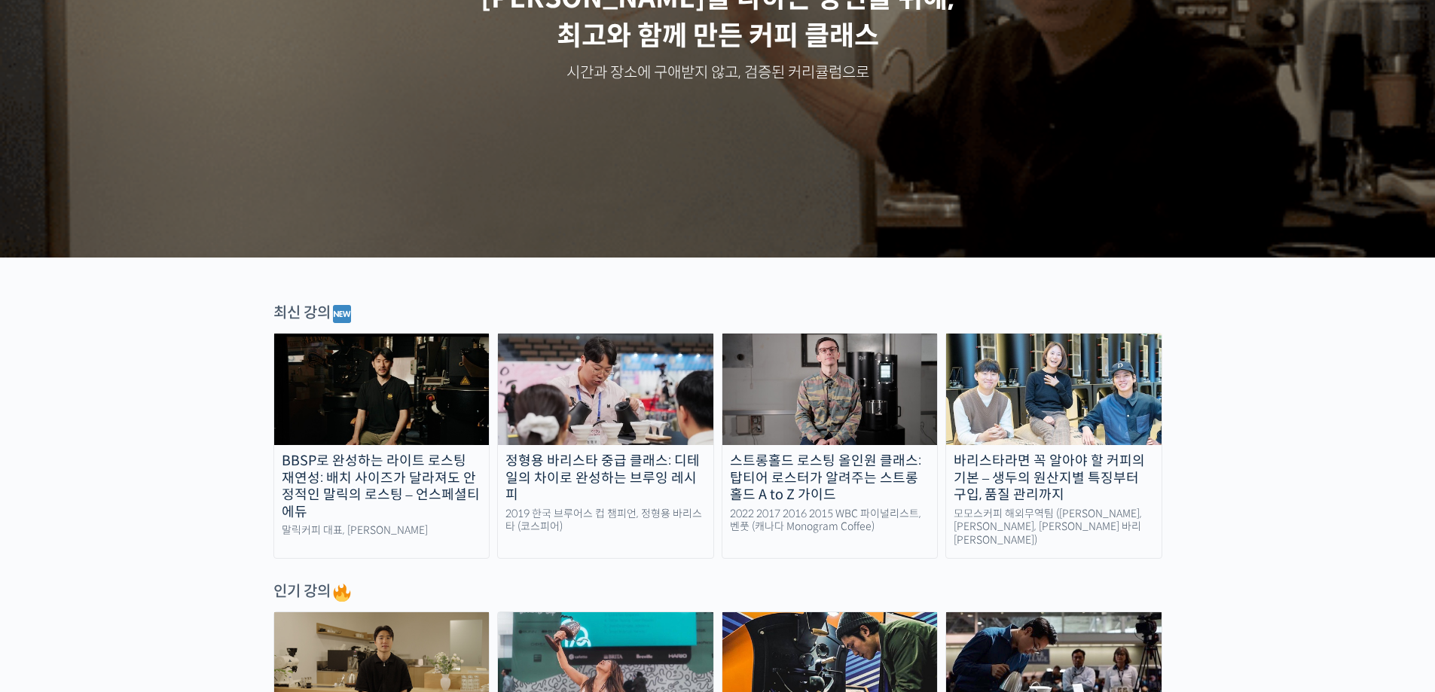
scroll to position [377, 0]
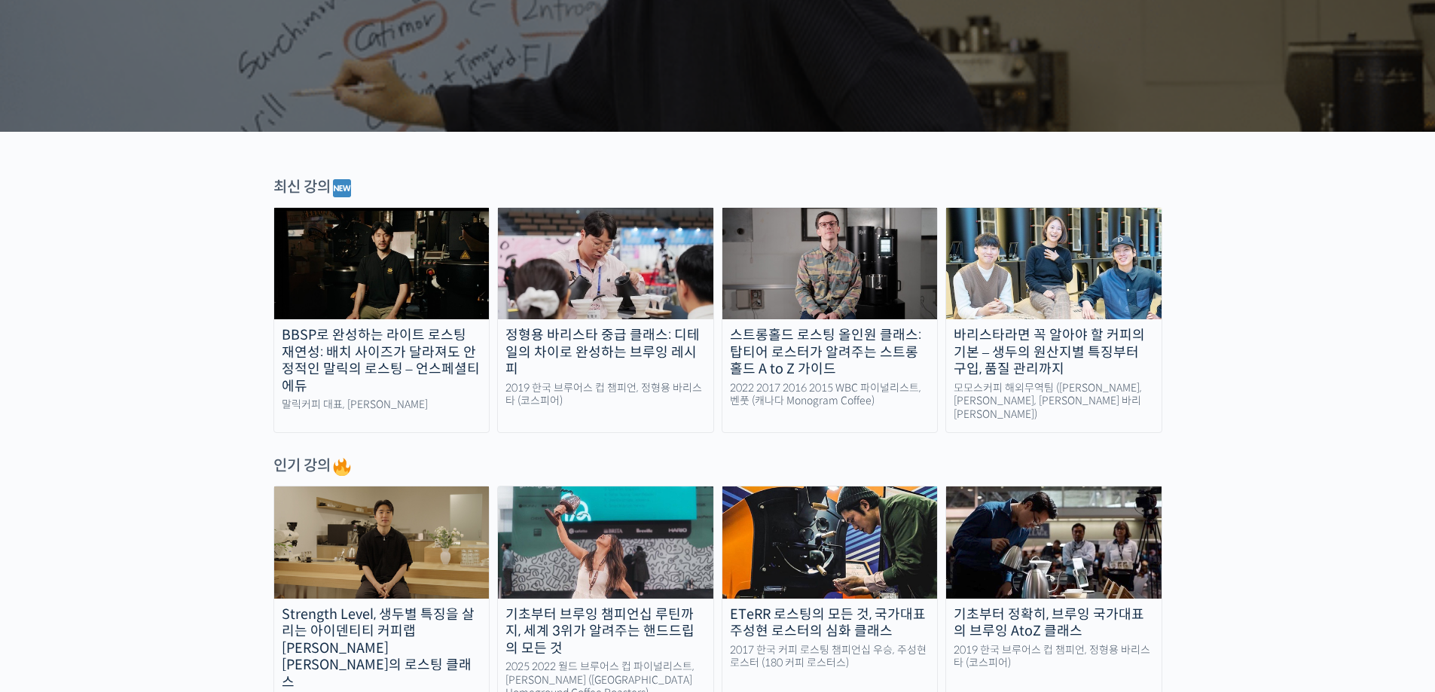
drag, startPoint x: 842, startPoint y: 358, endPoint x: 878, endPoint y: 356, distance: 36.2
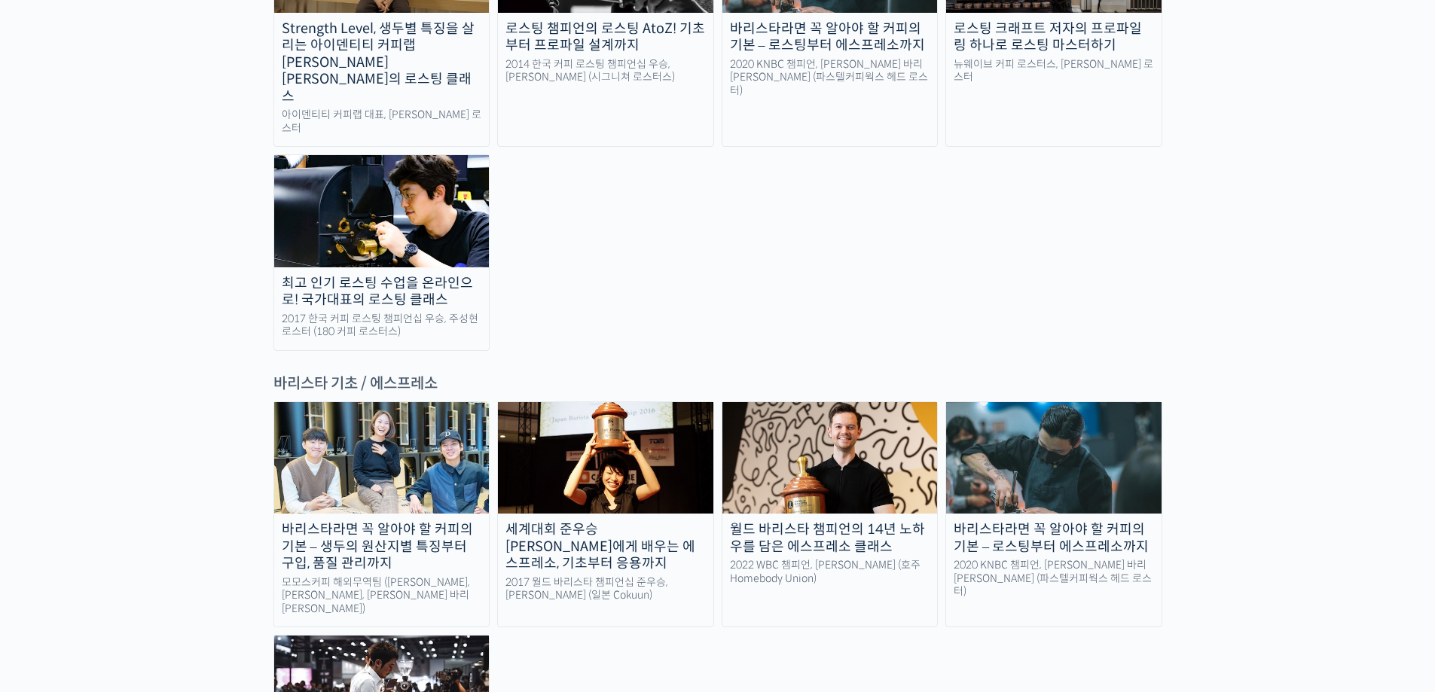
scroll to position [2260, 0]
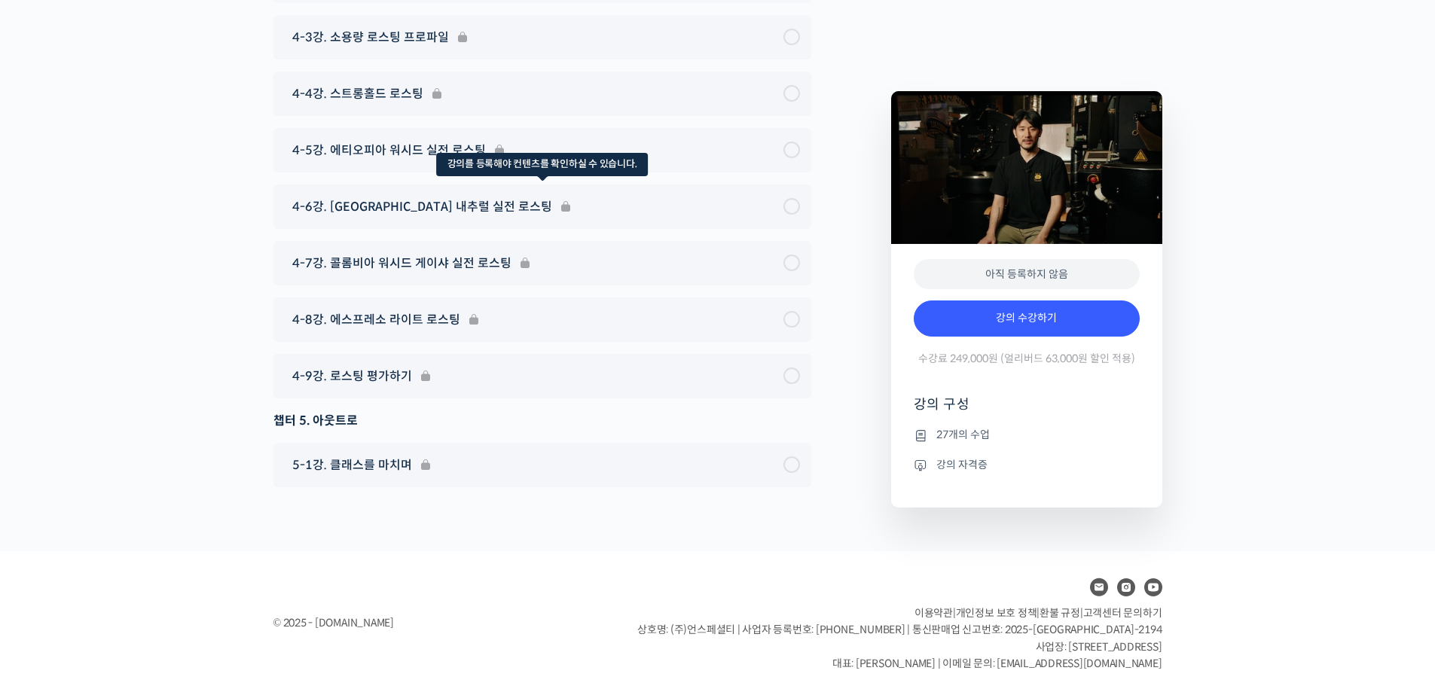
scroll to position [7087, 0]
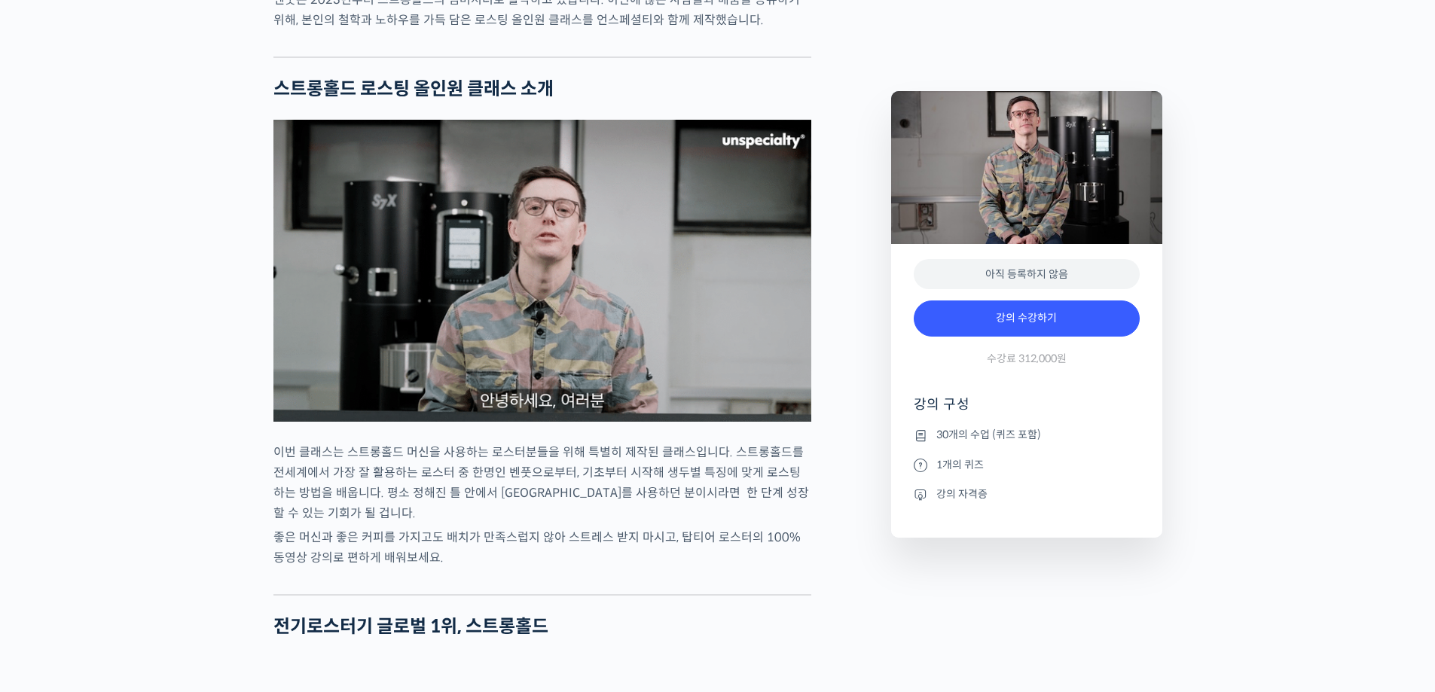
scroll to position [1758, 0]
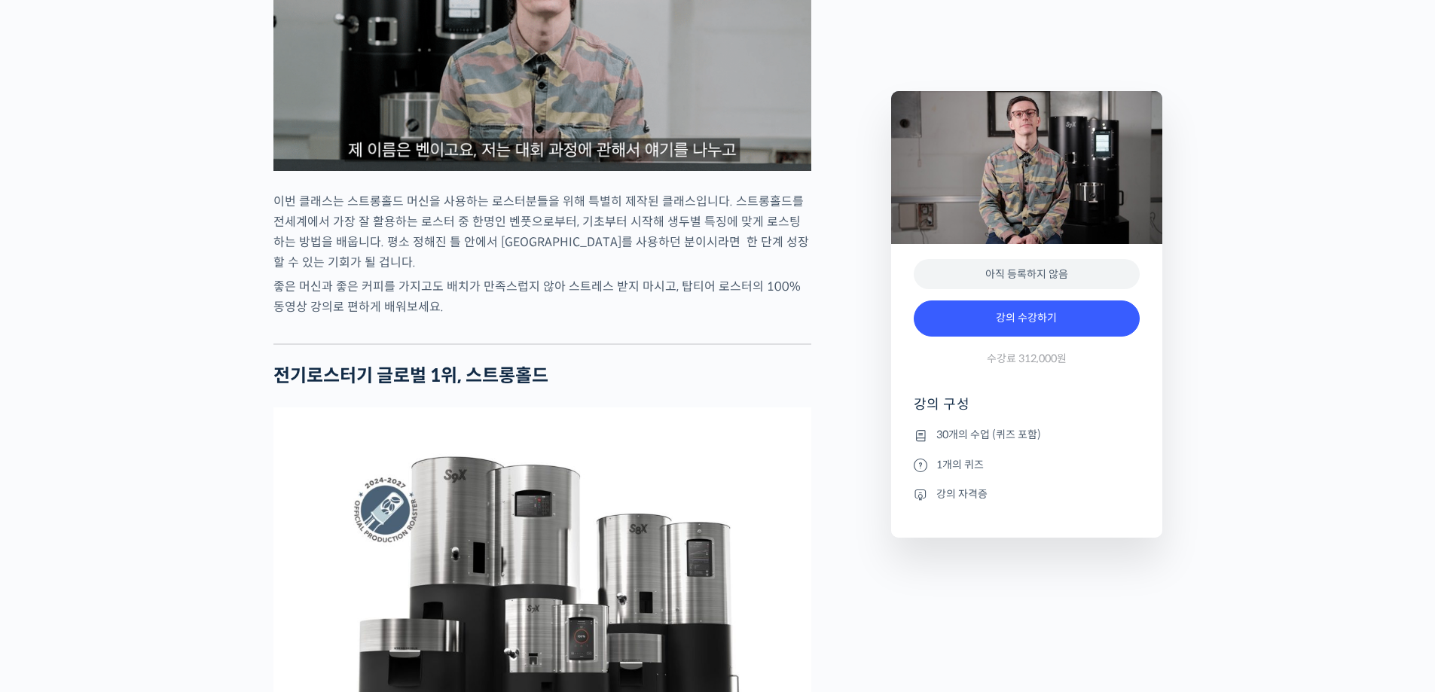
click at [920, 466] on icon at bounding box center [921, 466] width 14 height 18
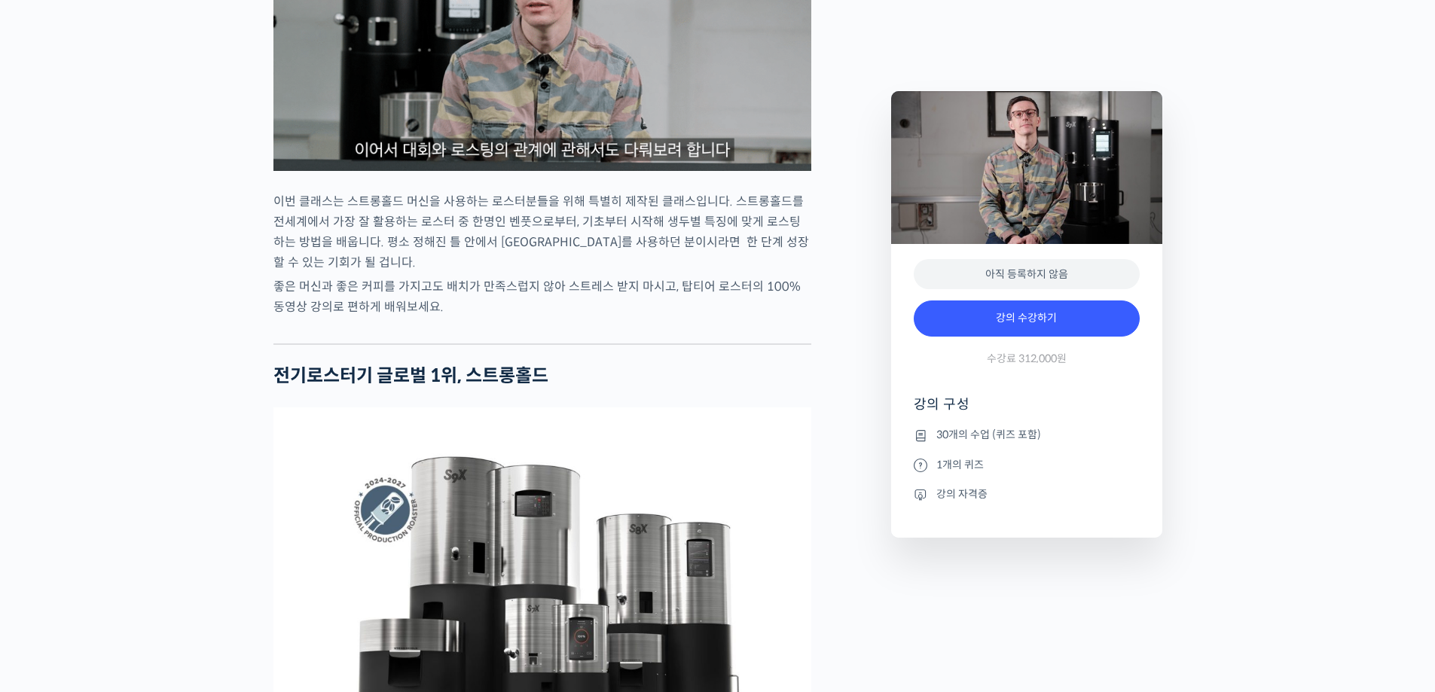
drag, startPoint x: 929, startPoint y: 438, endPoint x: 1011, endPoint y: 438, distance: 82.1
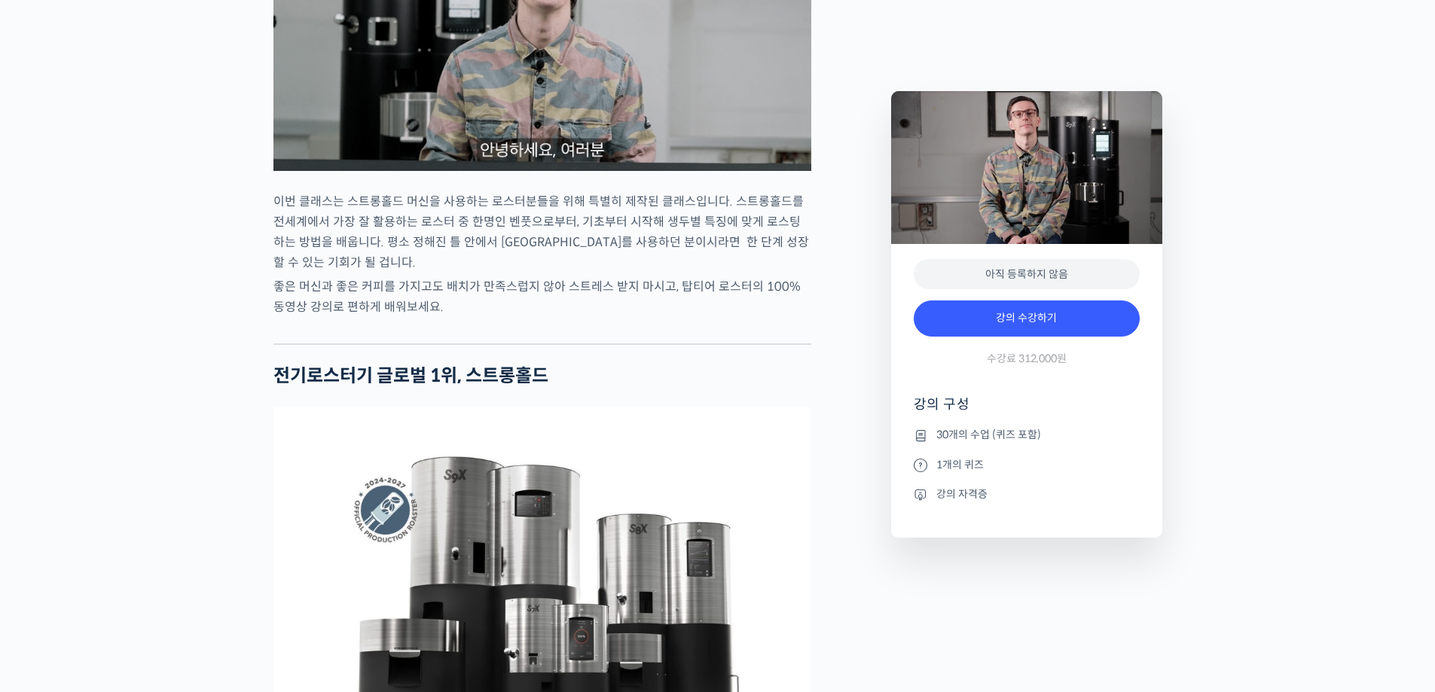
click at [933, 438] on li "30개의 수업 (퀴즈 포함)" at bounding box center [1027, 435] width 226 height 18
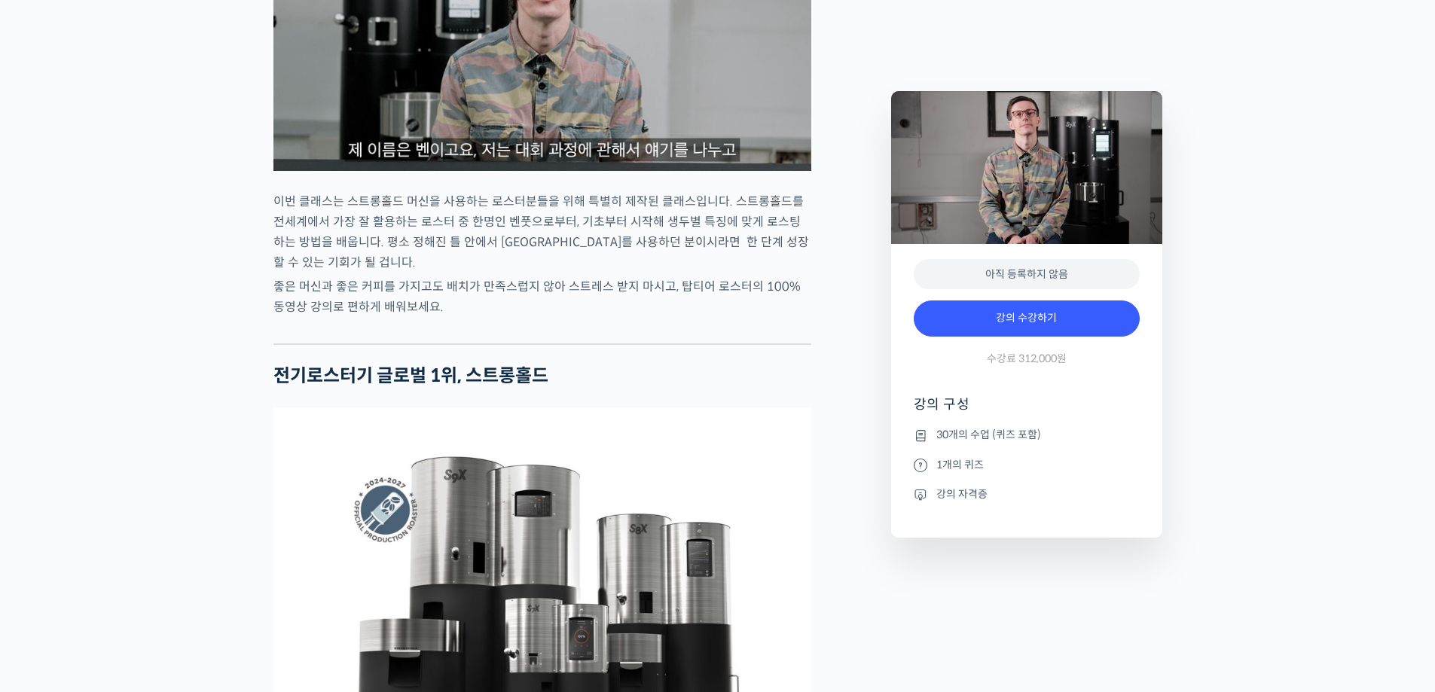
click at [1011, 438] on li "30개의 수업 (퀴즈 포함)" at bounding box center [1027, 435] width 226 height 18
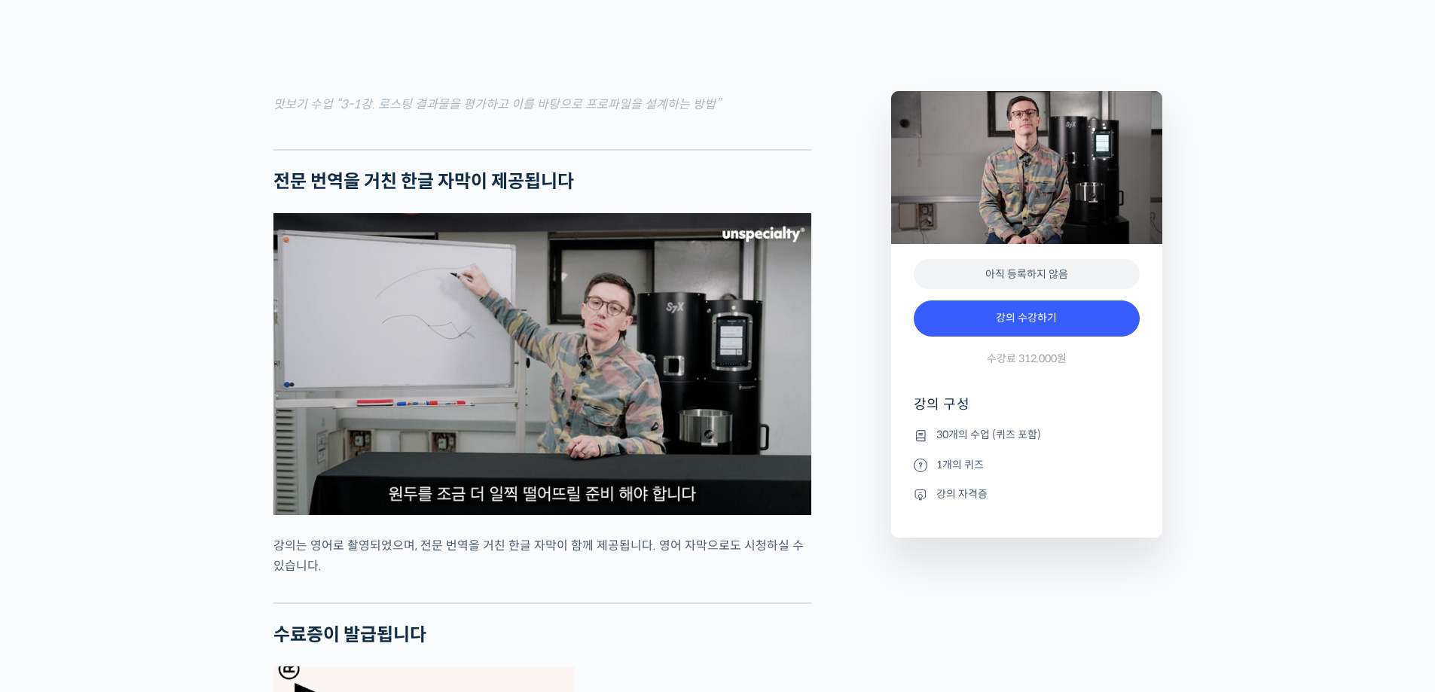
scroll to position [4734, 0]
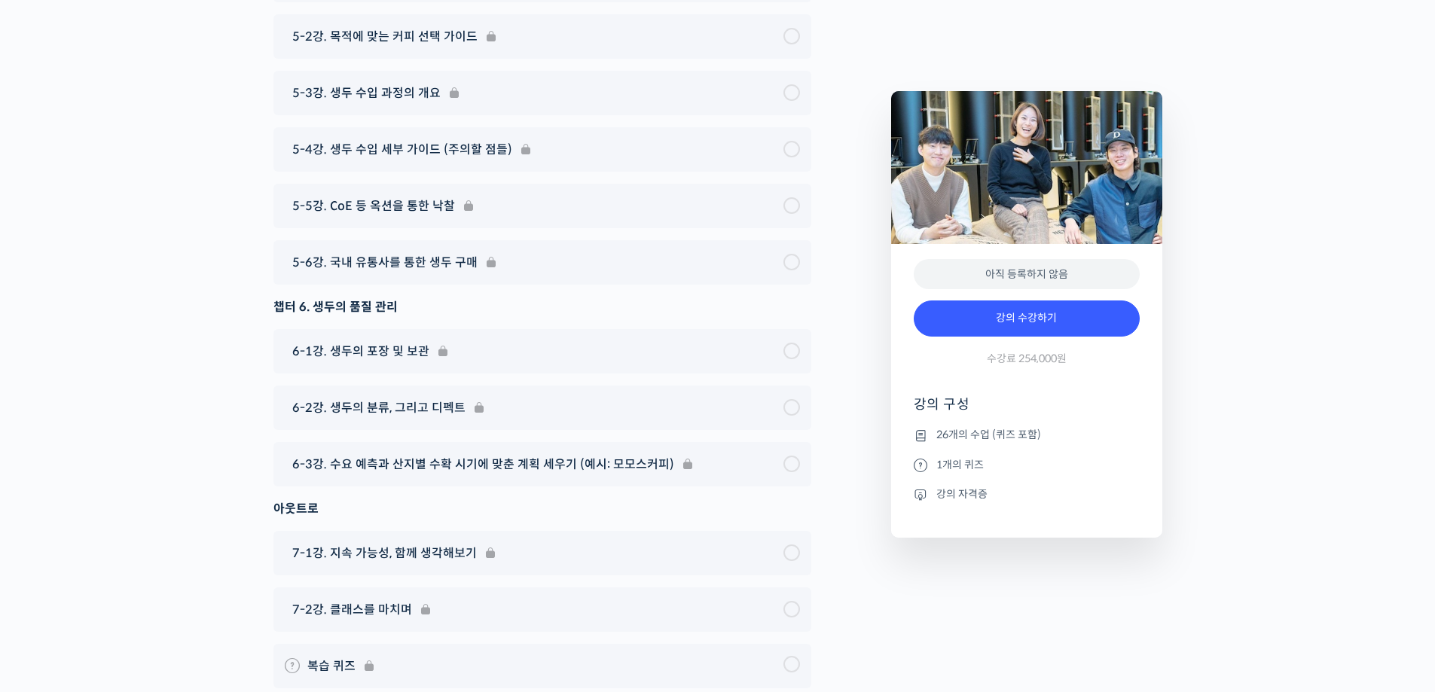
scroll to position [8663, 0]
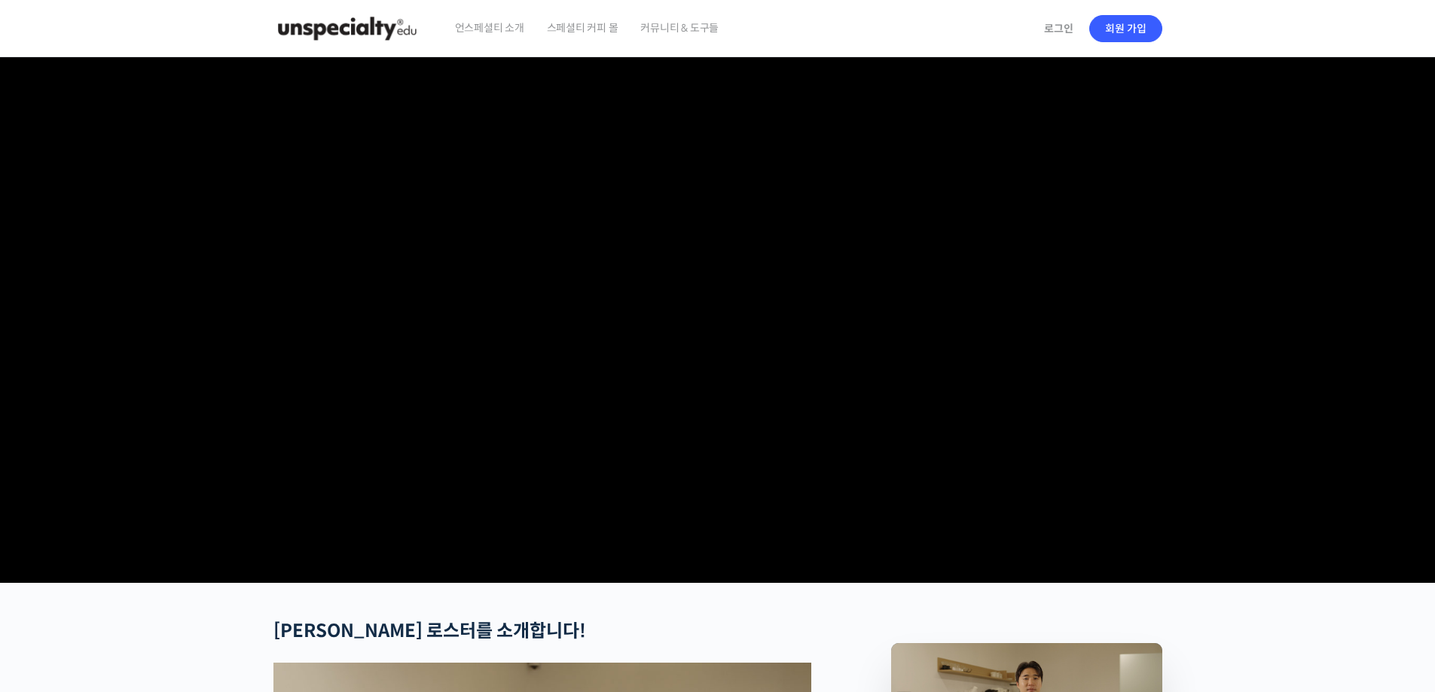
click at [1018, 355] on video at bounding box center [717, 317] width 889 height 520
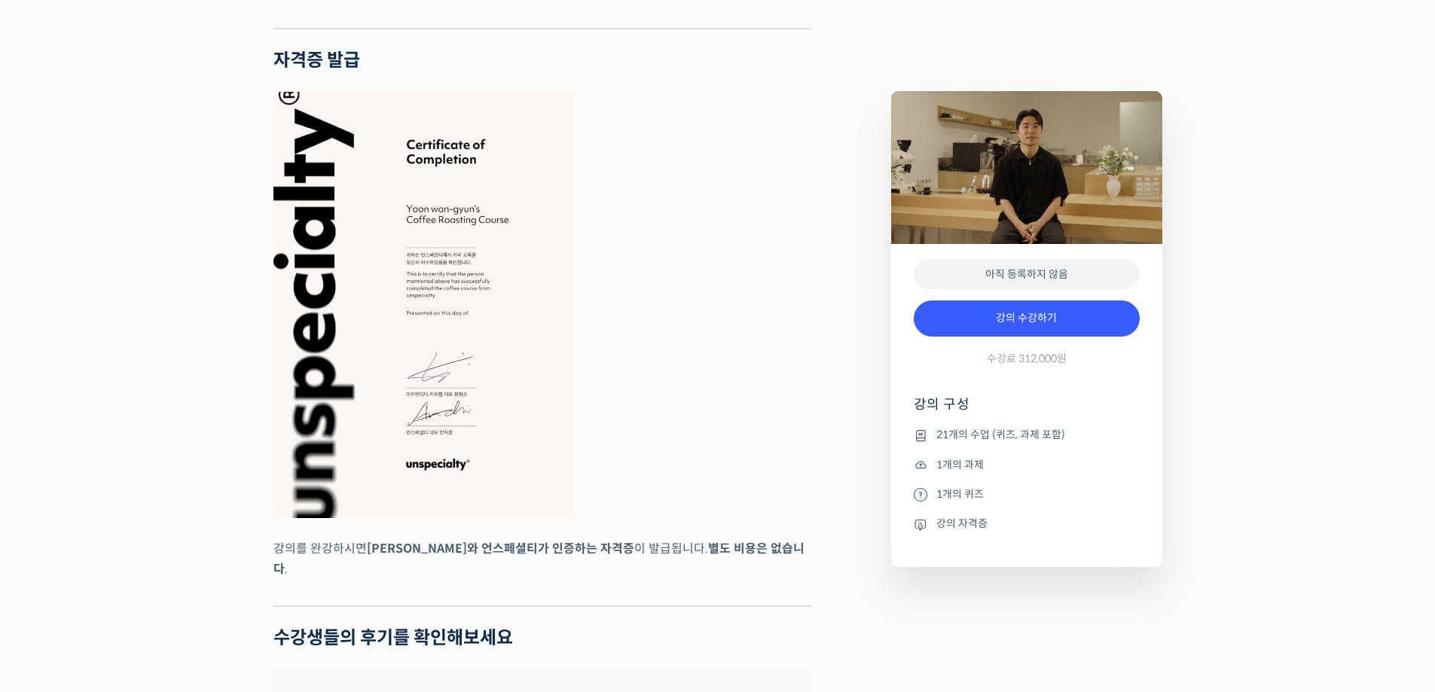
scroll to position [6027, 0]
